Goal: Check status: Check status

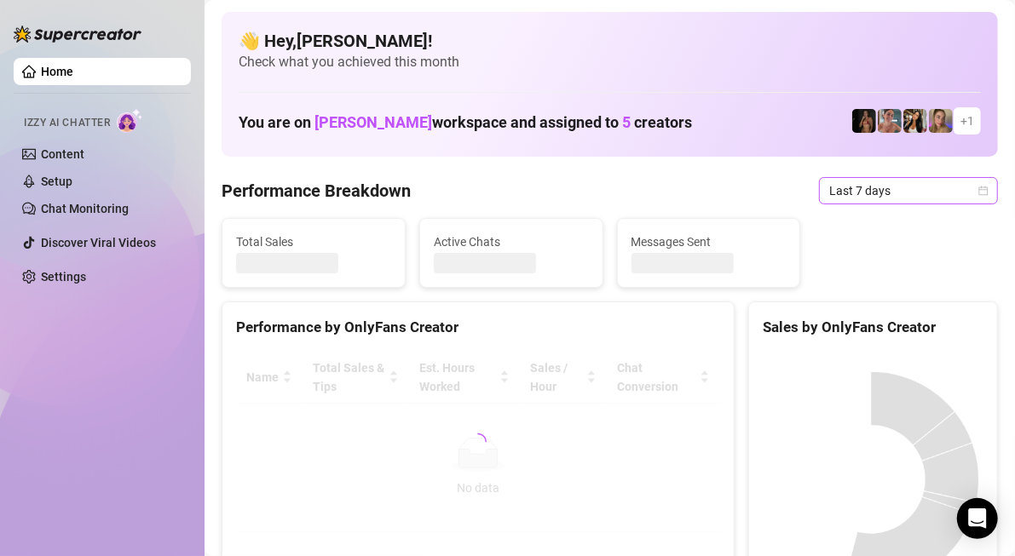
click at [870, 186] on span "Last 7 days" at bounding box center [908, 191] width 158 height 26
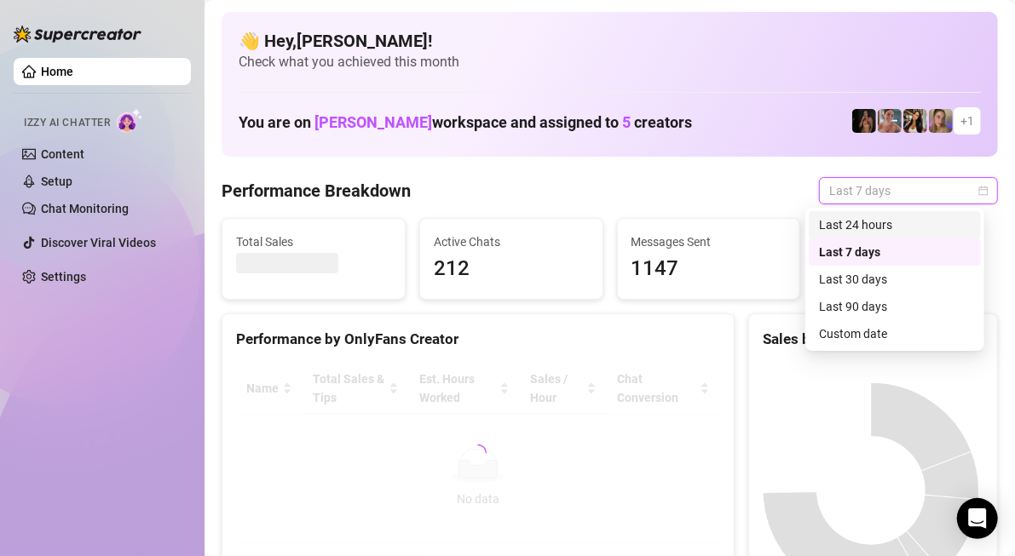
click at [875, 218] on div "Last 24 hours" at bounding box center [895, 225] width 152 height 19
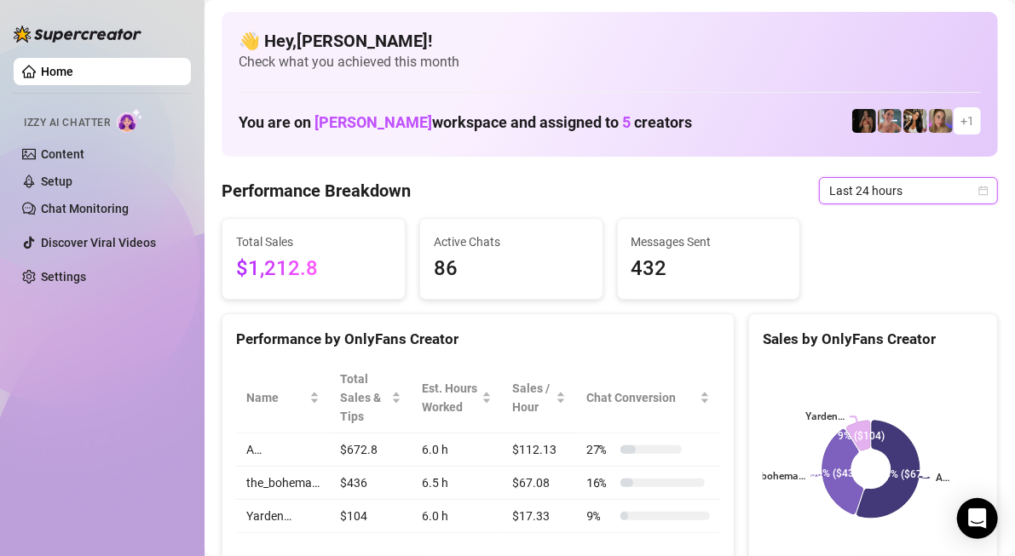
drag, startPoint x: 872, startPoint y: 191, endPoint x: 873, endPoint y: 235, distance: 44.3
click at [873, 191] on span "Last 24 hours" at bounding box center [908, 191] width 158 height 26
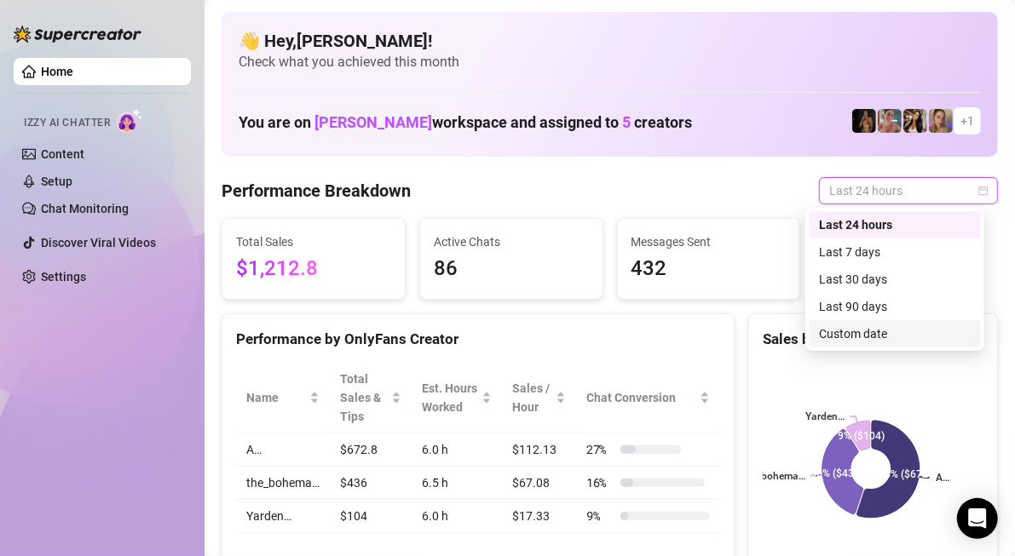
click at [889, 328] on div "Custom date" at bounding box center [895, 334] width 152 height 19
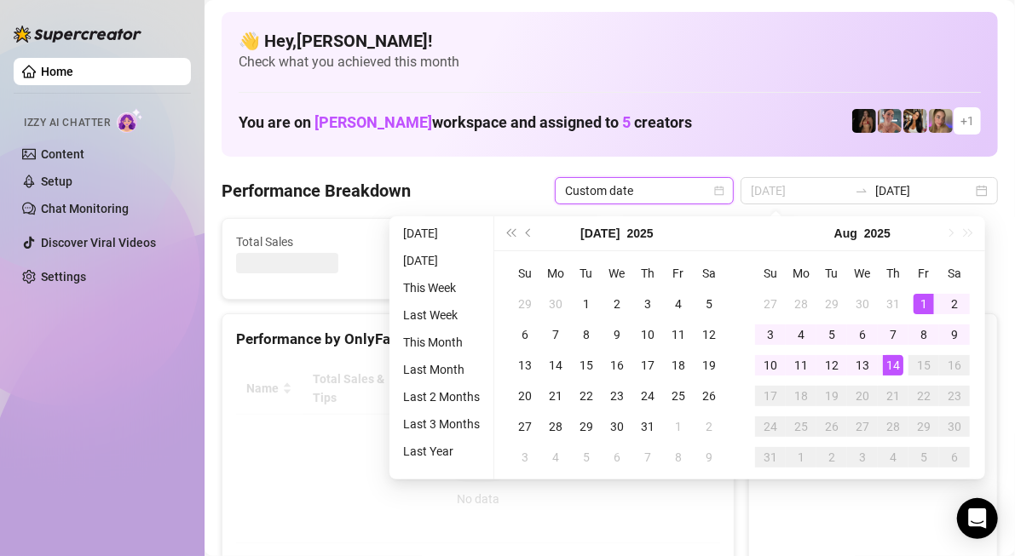
click at [935, 301] on td "1" at bounding box center [923, 304] width 31 height 31
drag, startPoint x: 894, startPoint y: 365, endPoint x: 962, endPoint y: 421, distance: 88.4
click at [894, 365] on div "14" at bounding box center [893, 365] width 20 height 20
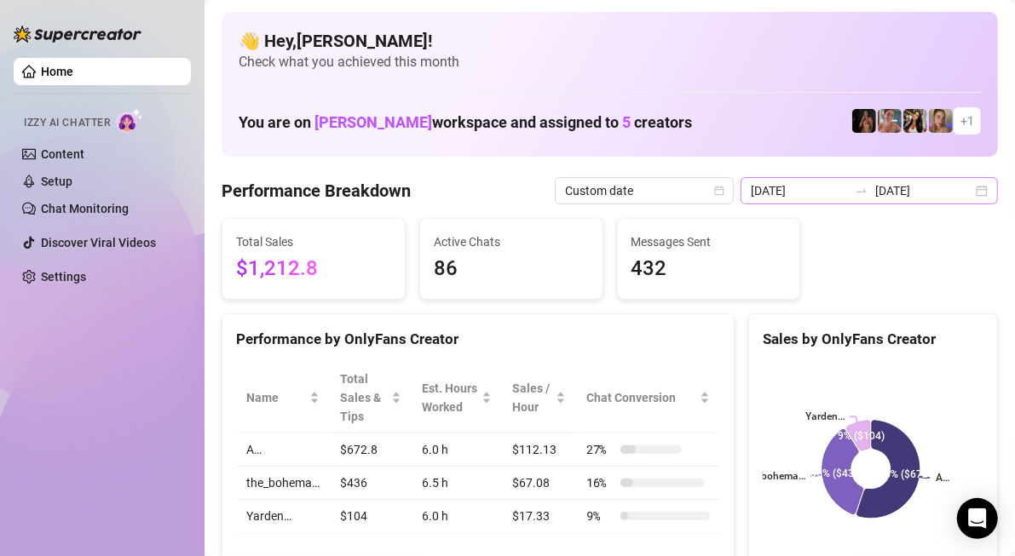
click at [963, 181] on div "2025-08-13 2025-08-14" at bounding box center [868, 190] width 257 height 27
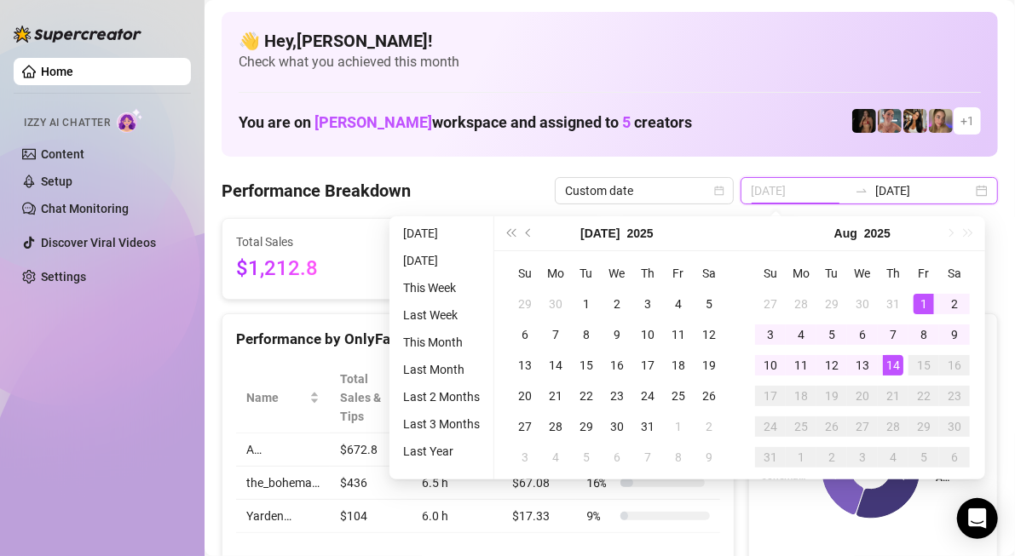
type input "[DATE]"
click at [923, 305] on div "1" at bounding box center [923, 304] width 20 height 20
type input "[DATE]"
drag, startPoint x: 892, startPoint y: 369, endPoint x: 897, endPoint y: 409, distance: 40.4
click at [892, 371] on div "14" at bounding box center [893, 365] width 20 height 20
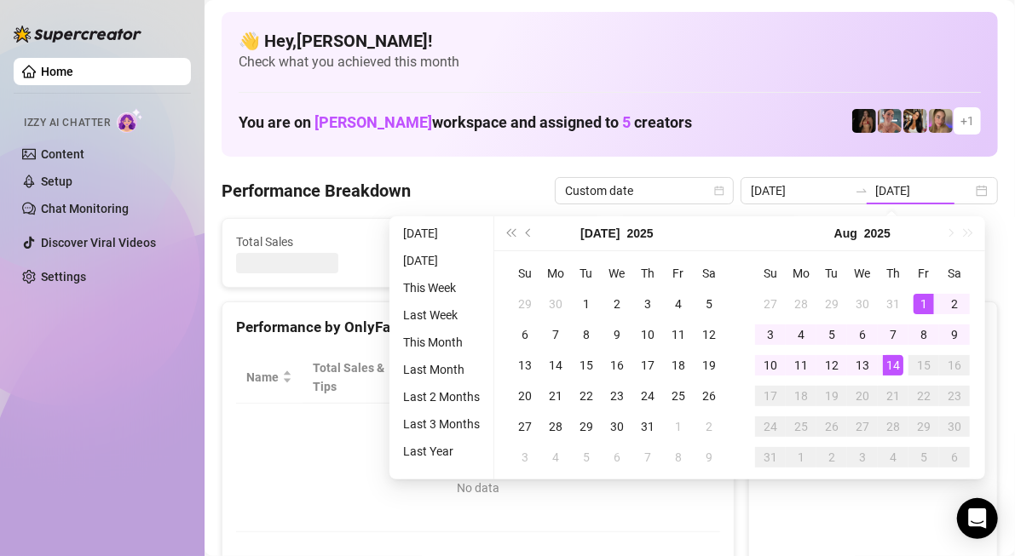
type input "[DATE]"
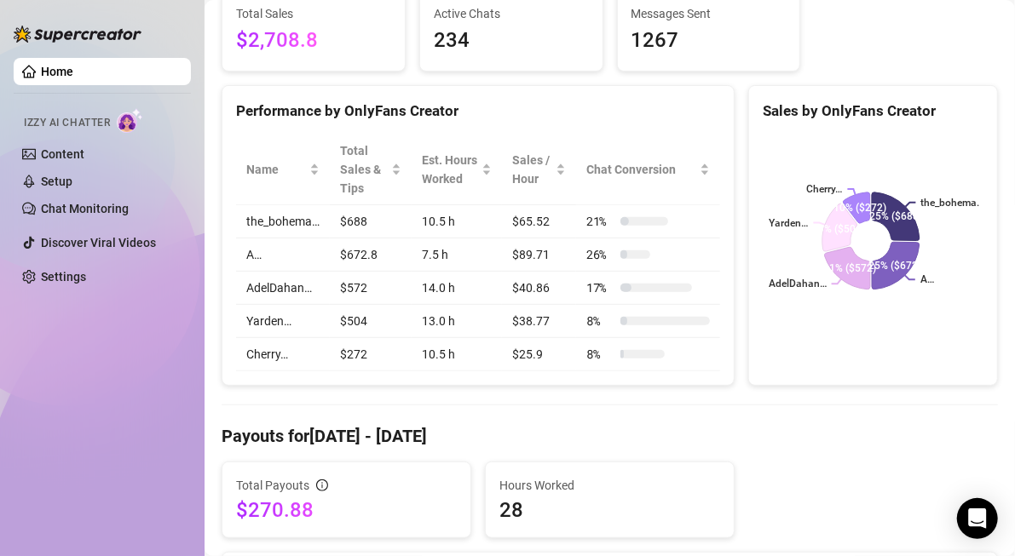
scroll to position [256, 0]
